Goal: Browse casually: Explore the website without a specific task or goal

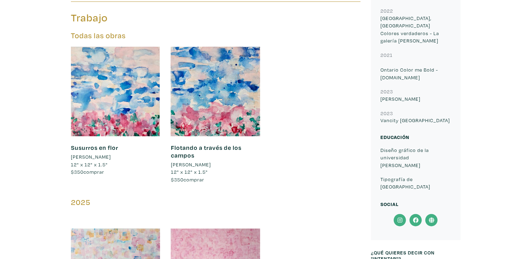
scroll to position [386, 0]
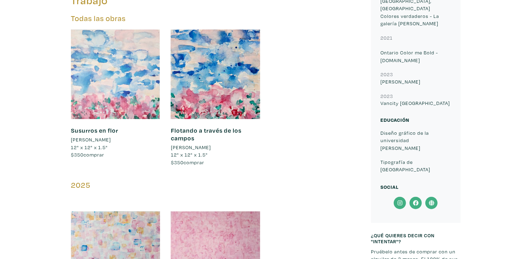
click at [110, 57] on div at bounding box center [116, 75] width 90 height 90
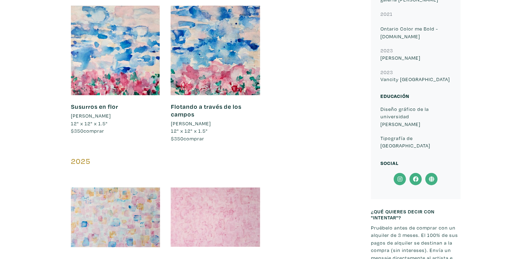
scroll to position [492, 0]
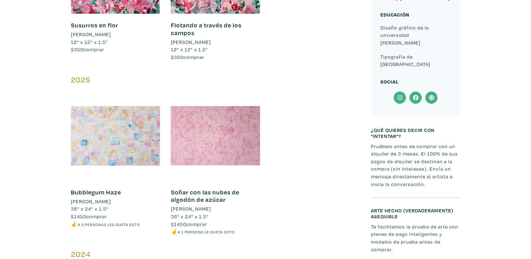
click at [124, 130] on div at bounding box center [116, 136] width 90 height 90
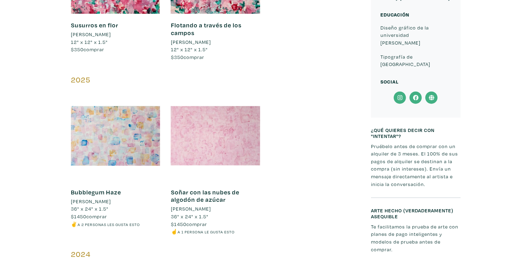
click at [221, 137] on div at bounding box center [216, 136] width 90 height 90
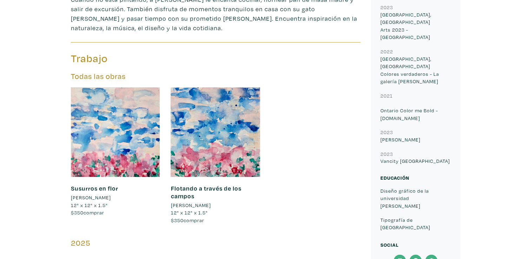
scroll to position [351, 0]
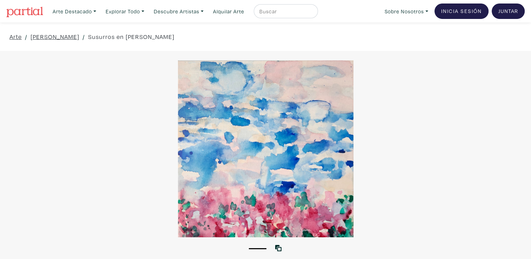
drag, startPoint x: 249, startPoint y: 94, endPoint x: 215, endPoint y: 149, distance: 65.3
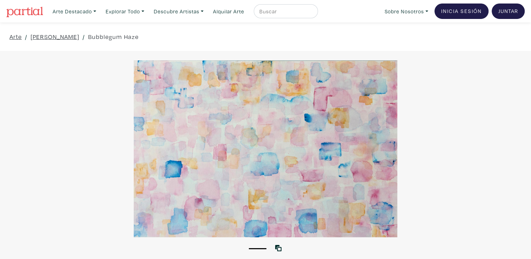
drag, startPoint x: 123, startPoint y: 66, endPoint x: 125, endPoint y: 140, distance: 74.5
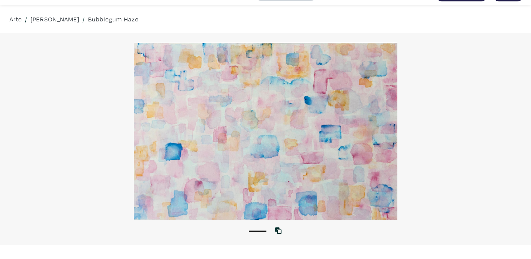
scroll to position [23, 0]
